Goal: Information Seeking & Learning: Learn about a topic

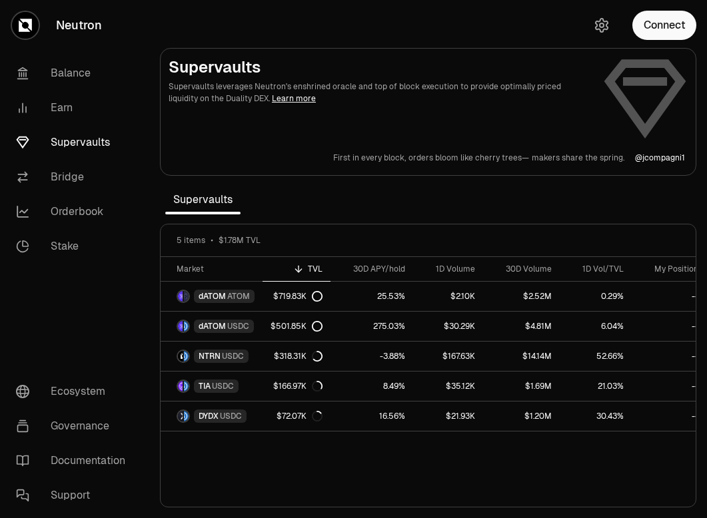
scroll to position [0, 11]
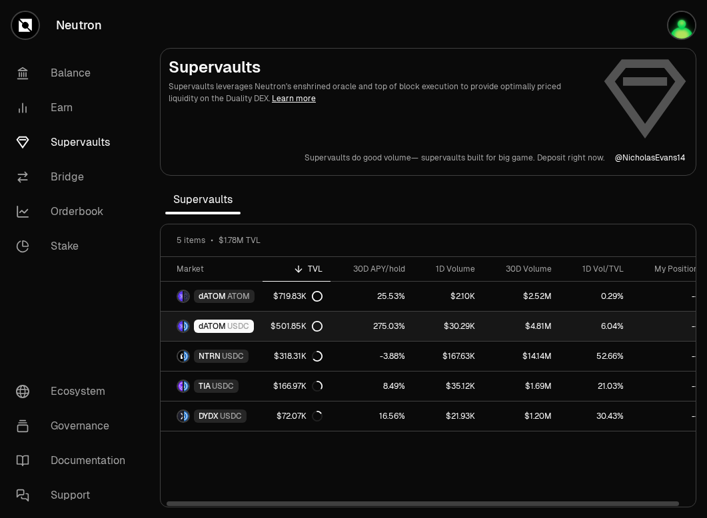
click at [490, 325] on link "$4.81M" at bounding box center [521, 326] width 77 height 29
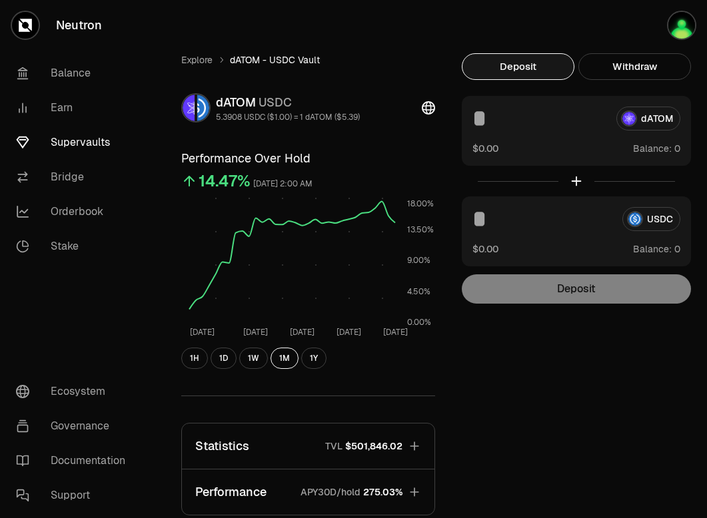
click at [507, 120] on input at bounding box center [538, 119] width 133 height 24
type input "*"
